Goal: Task Accomplishment & Management: Manage account settings

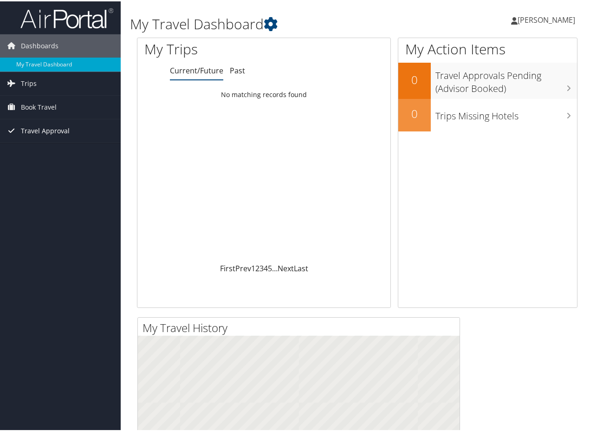
click at [19, 132] on link "Travel Approval" at bounding box center [60, 129] width 121 height 23
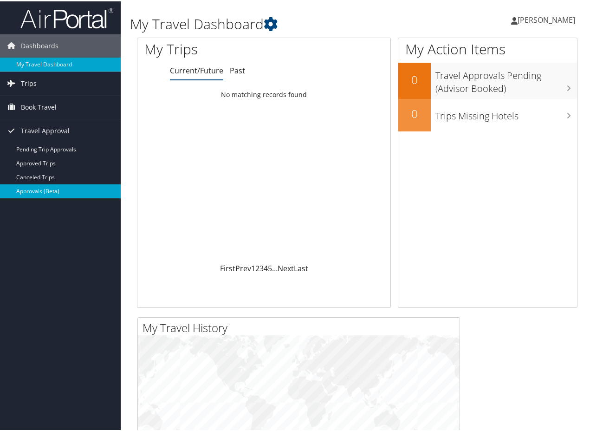
click at [38, 191] on link "Approvals (Beta)" at bounding box center [60, 190] width 121 height 14
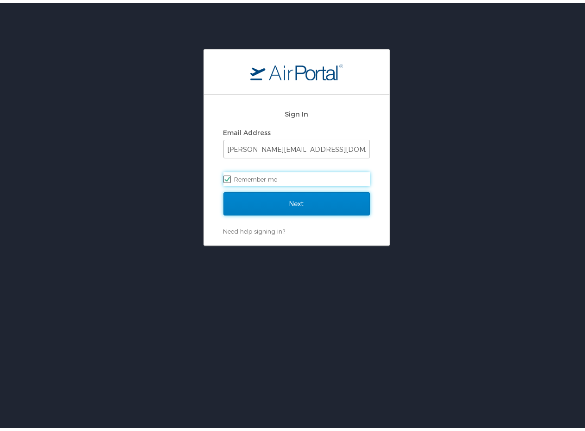
click at [293, 198] on input "Next" at bounding box center [297, 200] width 147 height 23
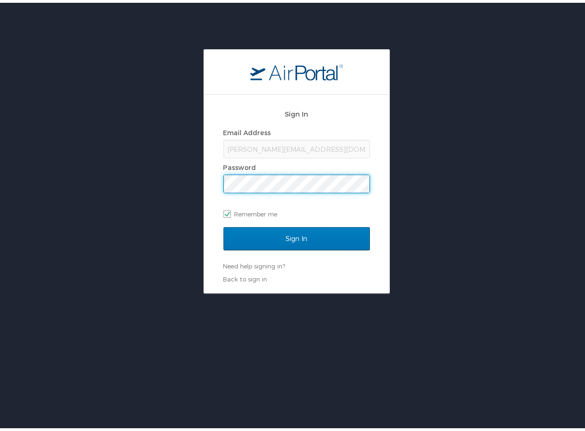
click at [224, 224] on input "Sign In" at bounding box center [297, 235] width 147 height 23
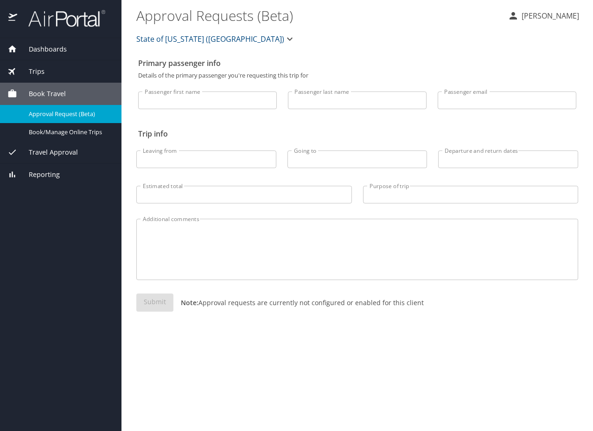
click at [81, 153] on div "Travel Approval" at bounding box center [60, 152] width 107 height 10
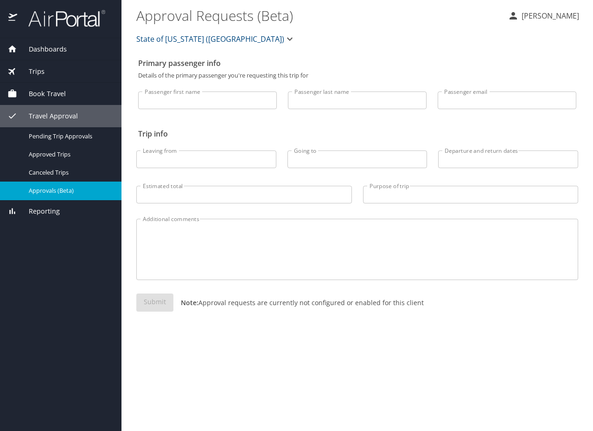
click at [29, 194] on span "Approvals (Beta)" at bounding box center [70, 190] width 82 height 9
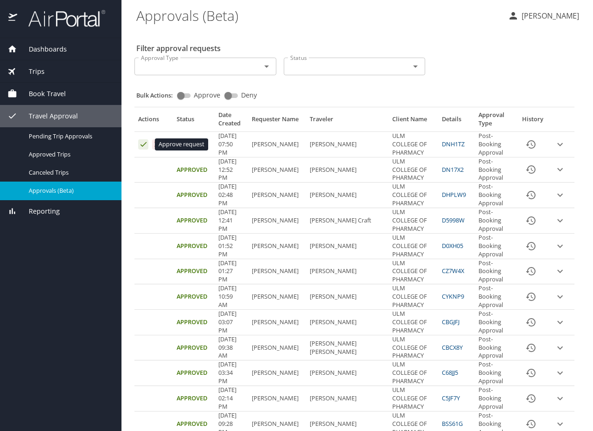
click at [143, 145] on icon "Approval table" at bounding box center [144, 144] width 6 height 5
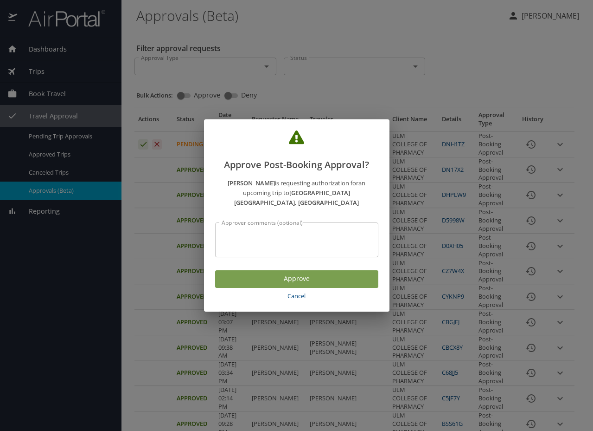
click at [242, 276] on span "Approve" at bounding box center [297, 279] width 148 height 12
